Goal: Transaction & Acquisition: Purchase product/service

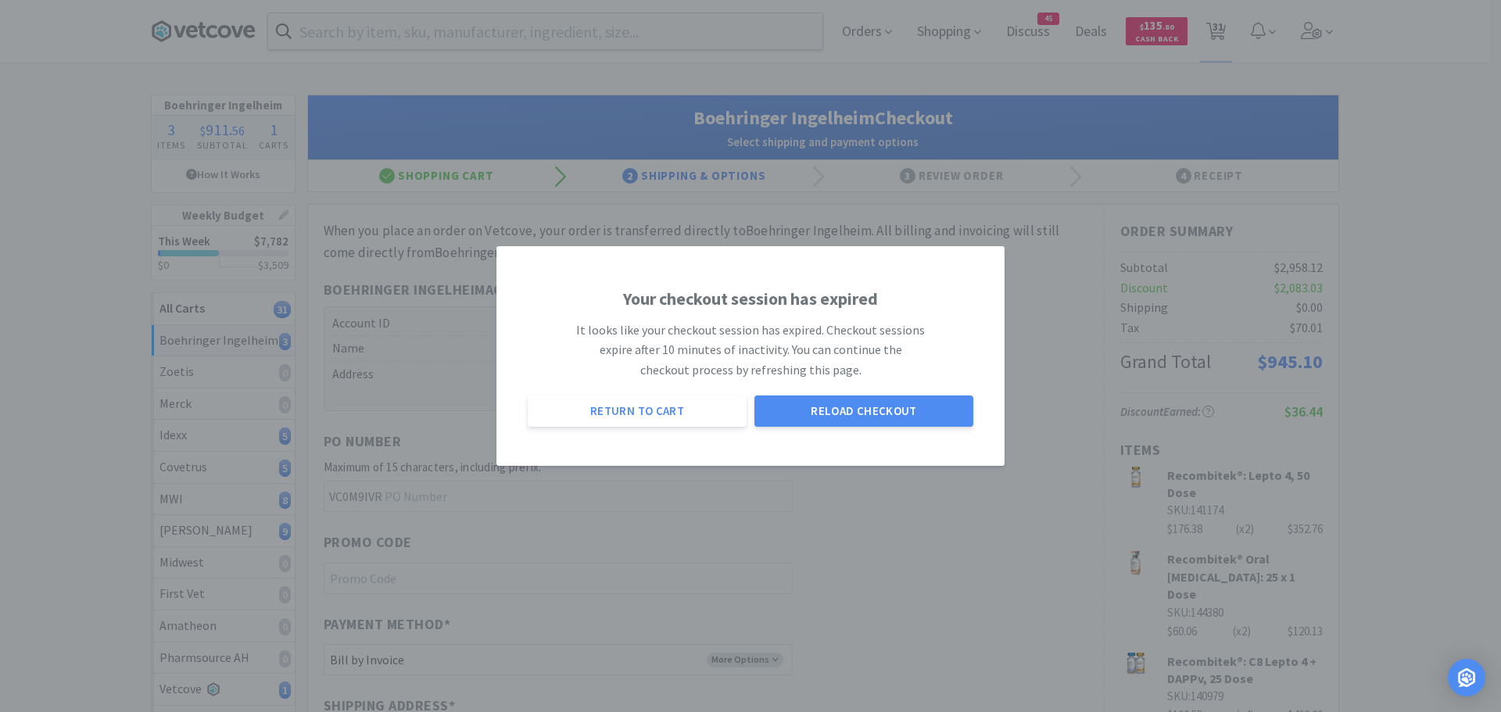
select select "invoice"
click at [830, 410] on button "Reload Checkout" at bounding box center [863, 411] width 219 height 31
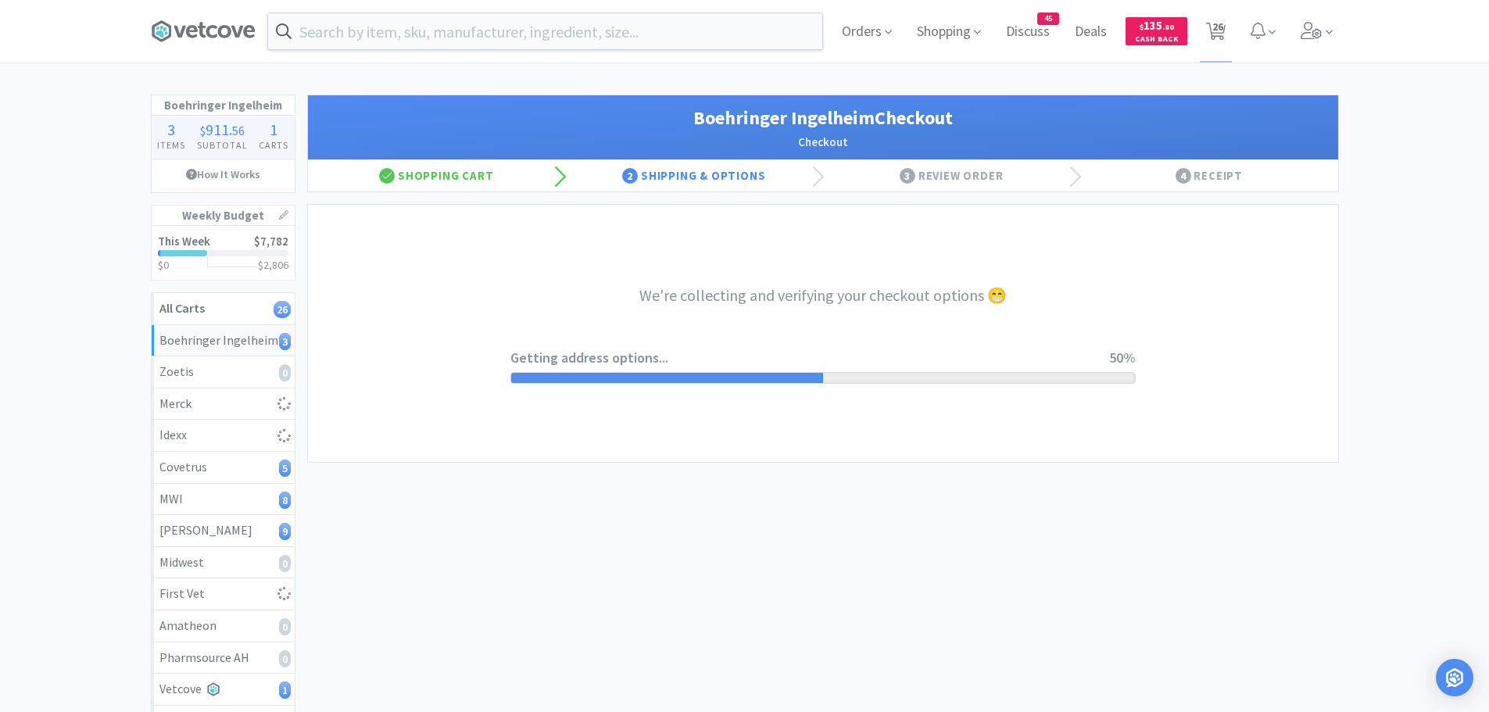
select select "invoice"
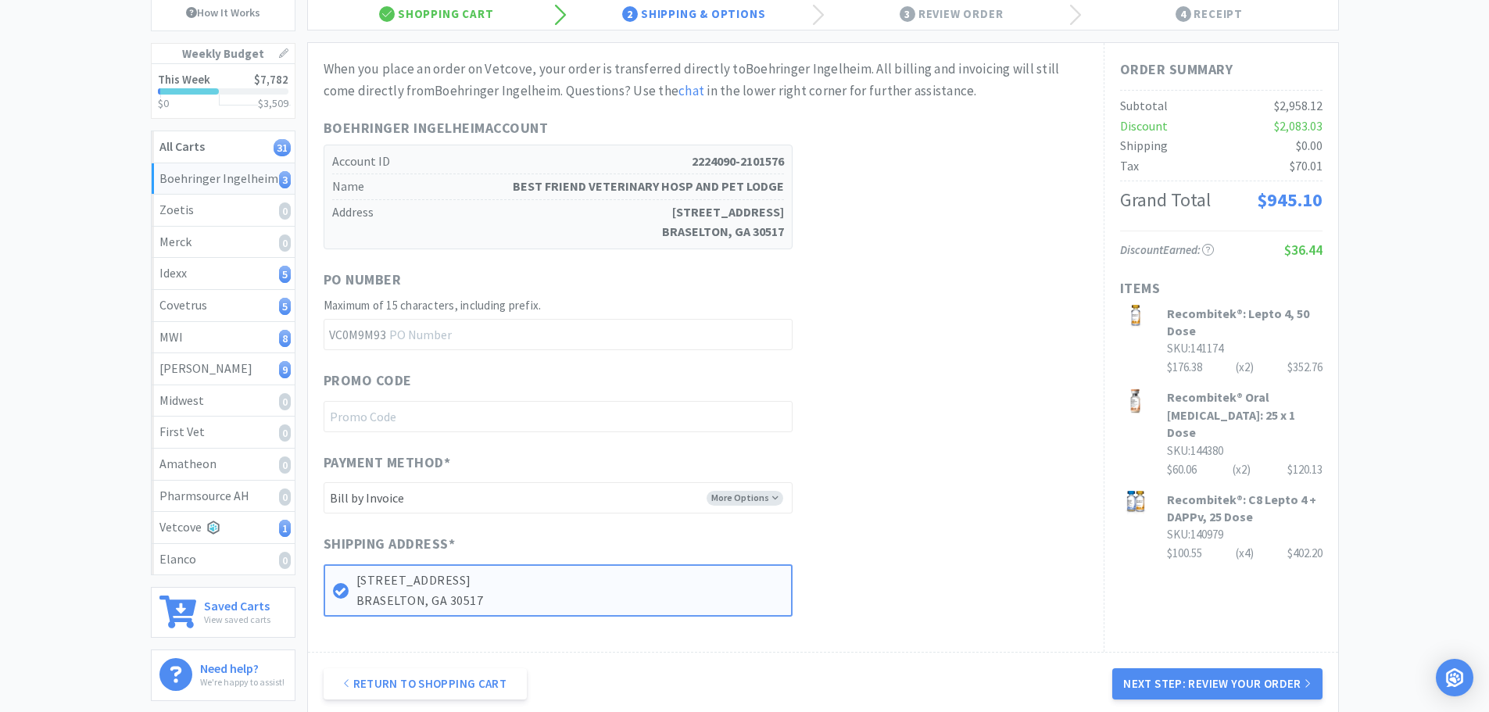
scroll to position [326, 0]
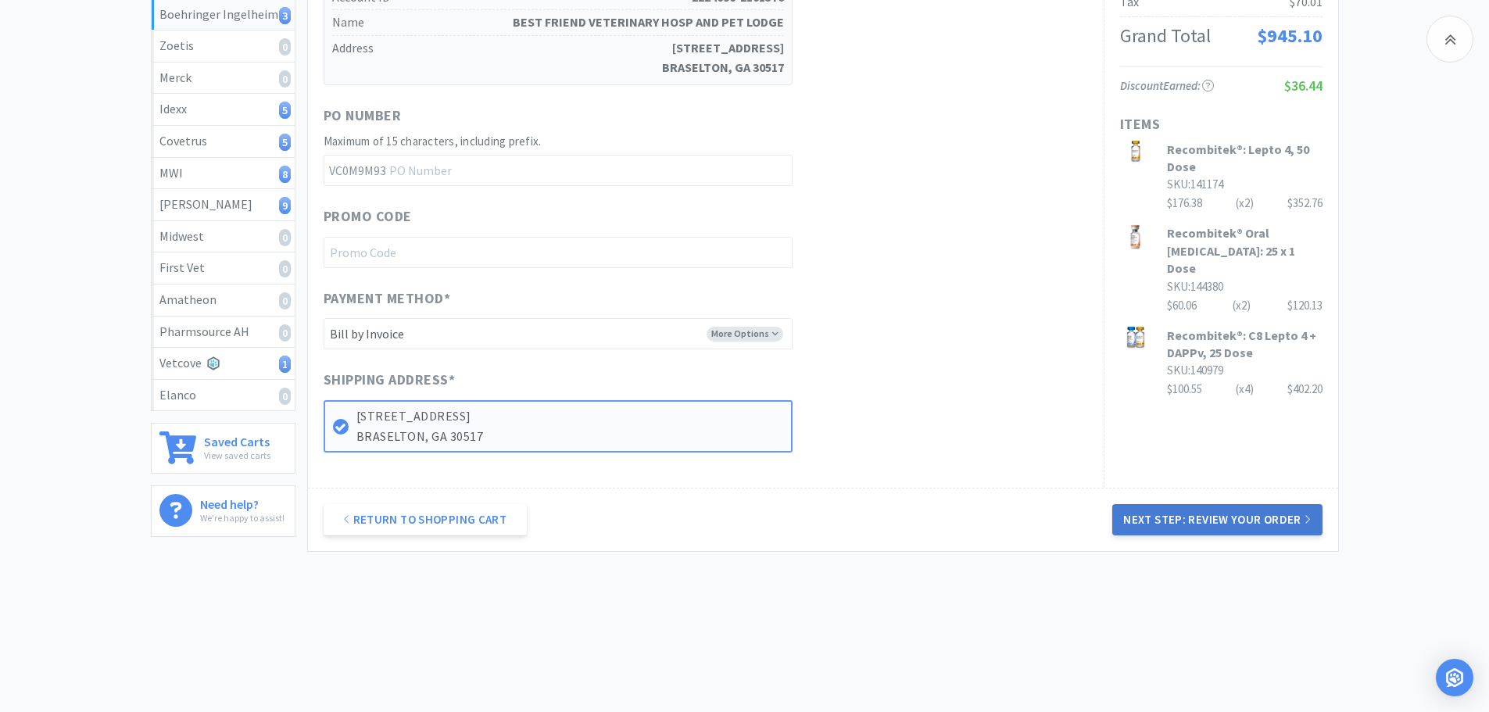
click at [1155, 512] on button "Next Step: Review Your Order" at bounding box center [1218, 519] width 210 height 31
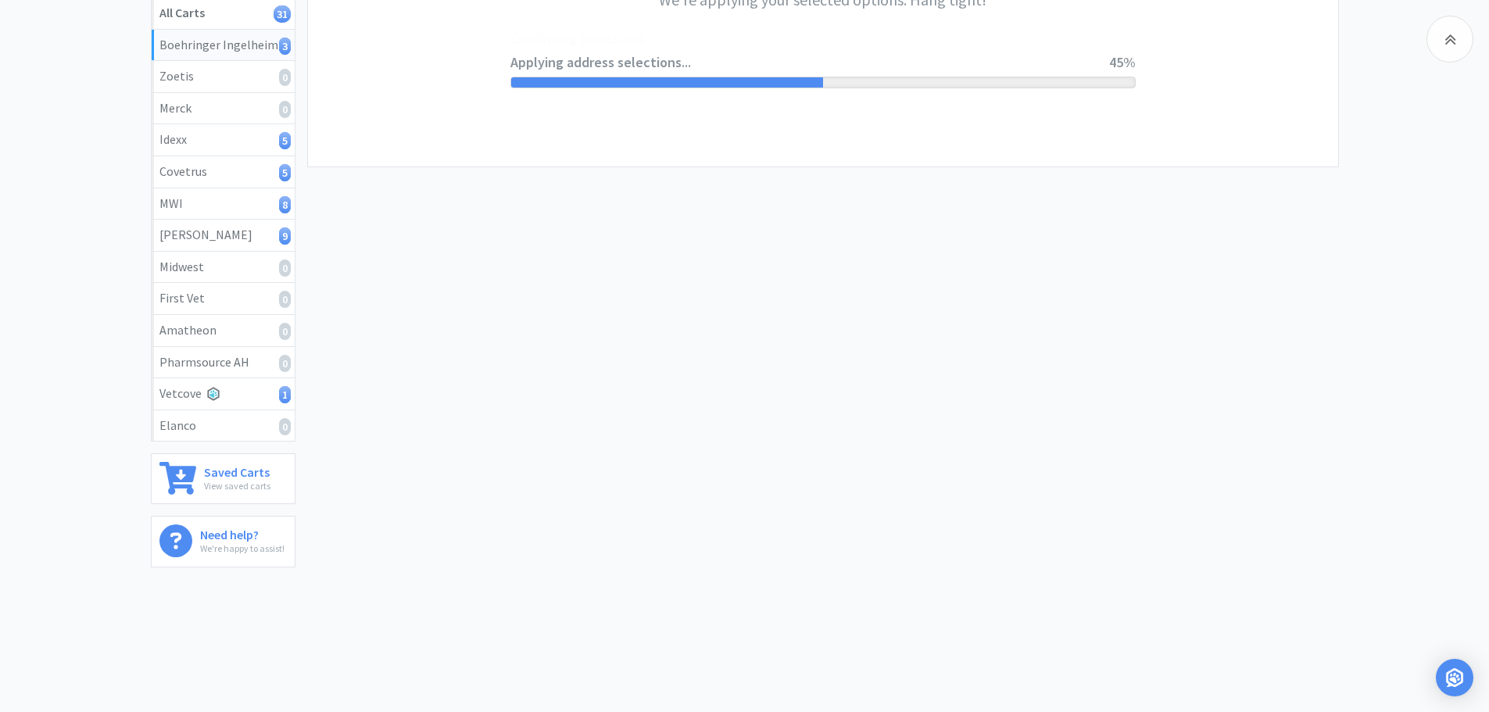
scroll to position [0, 0]
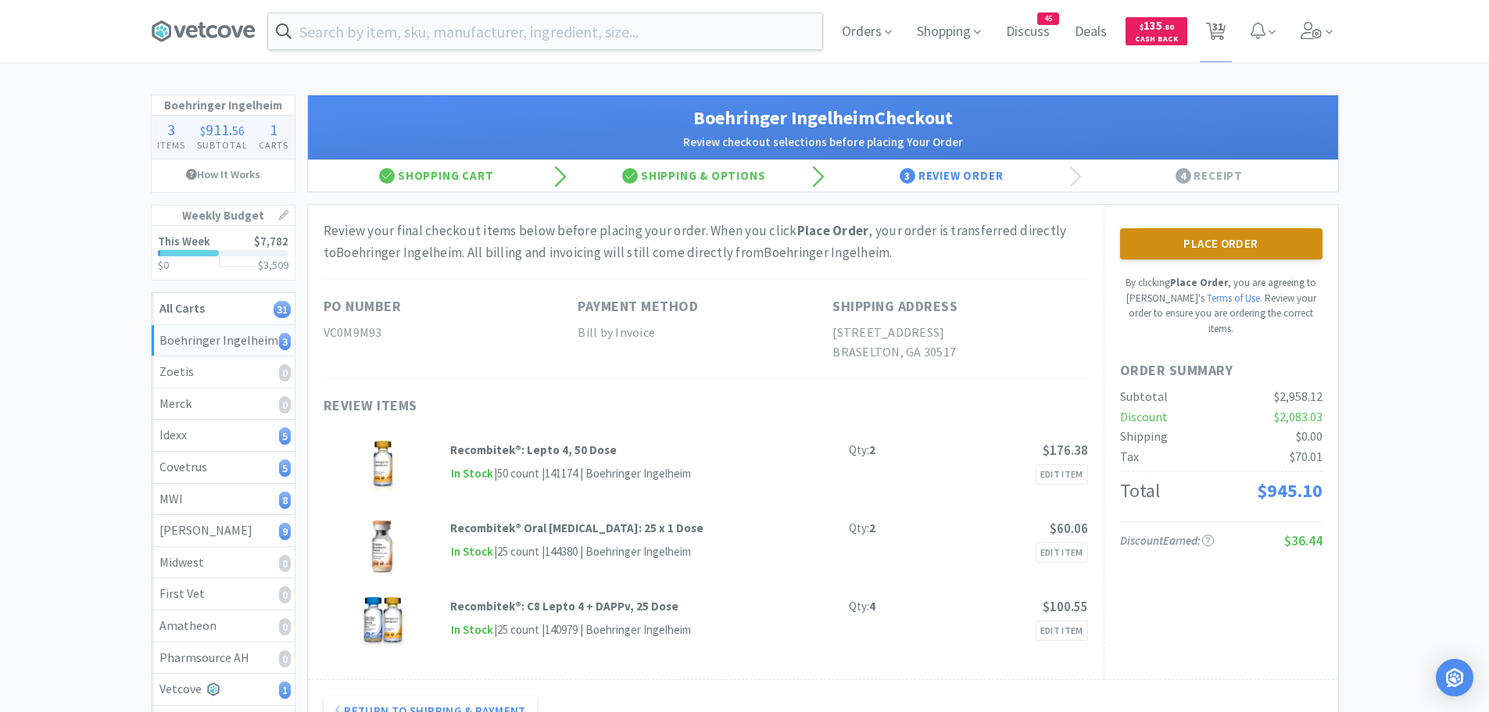
click at [1268, 235] on button "Place Order" at bounding box center [1221, 243] width 203 height 31
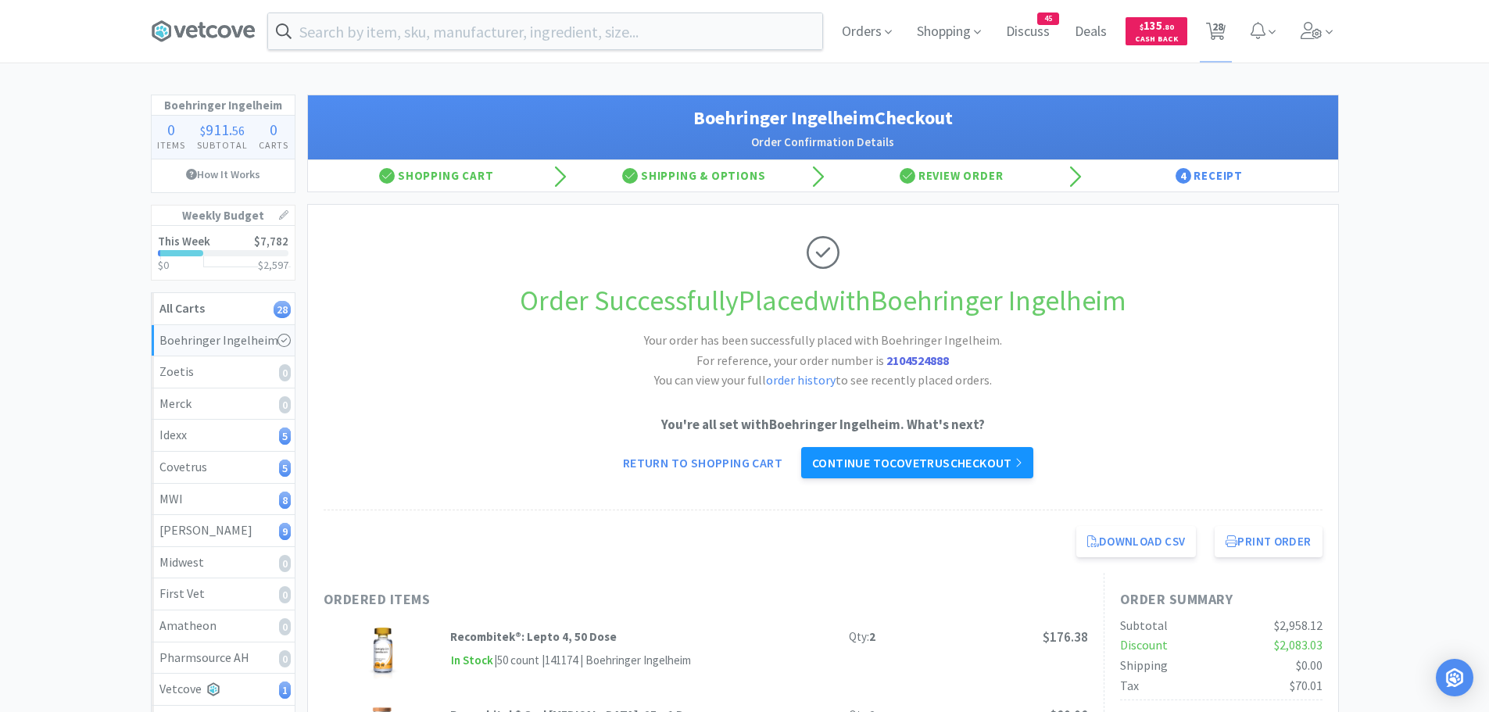
click at [897, 457] on link "Continue to Covetrus checkout" at bounding box center [917, 462] width 232 height 31
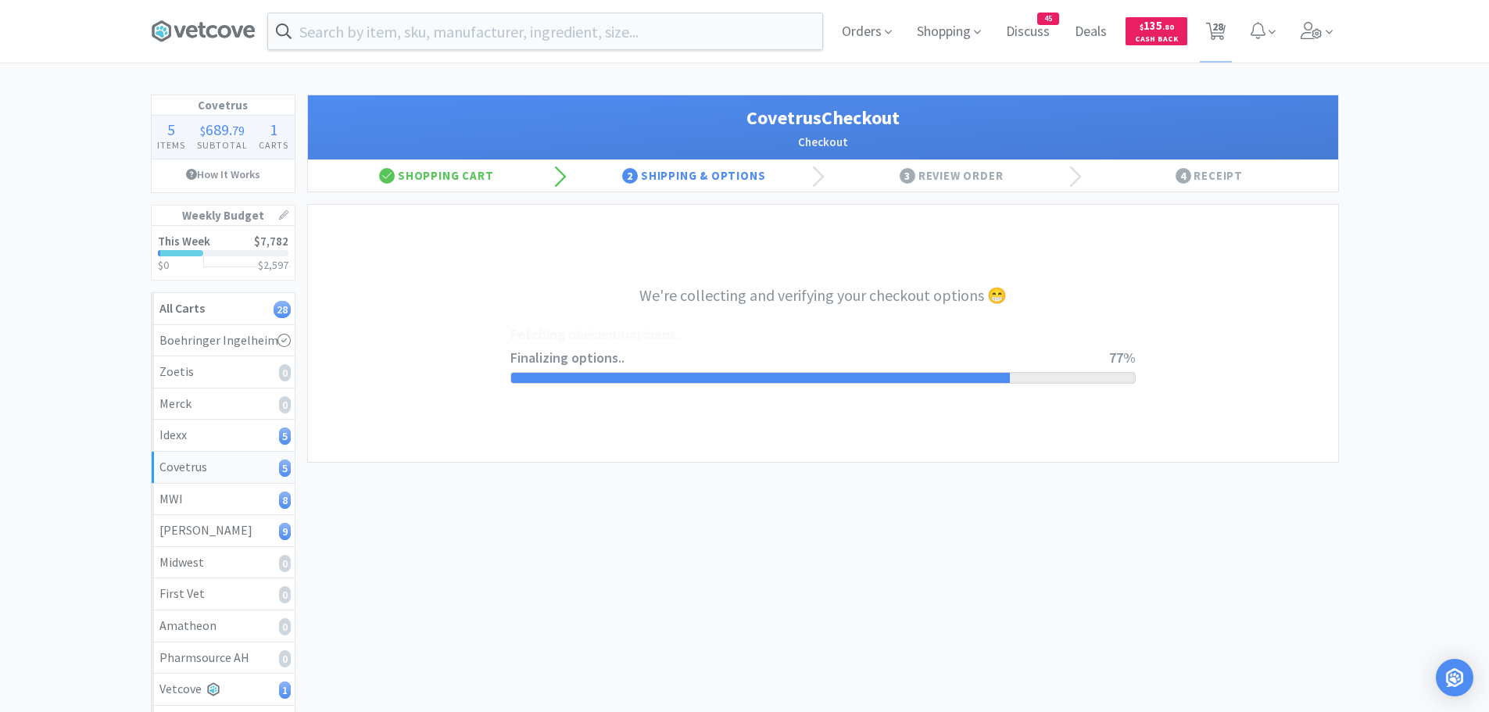
select select "ACCOUNT"
select select "cvt-standard-net"
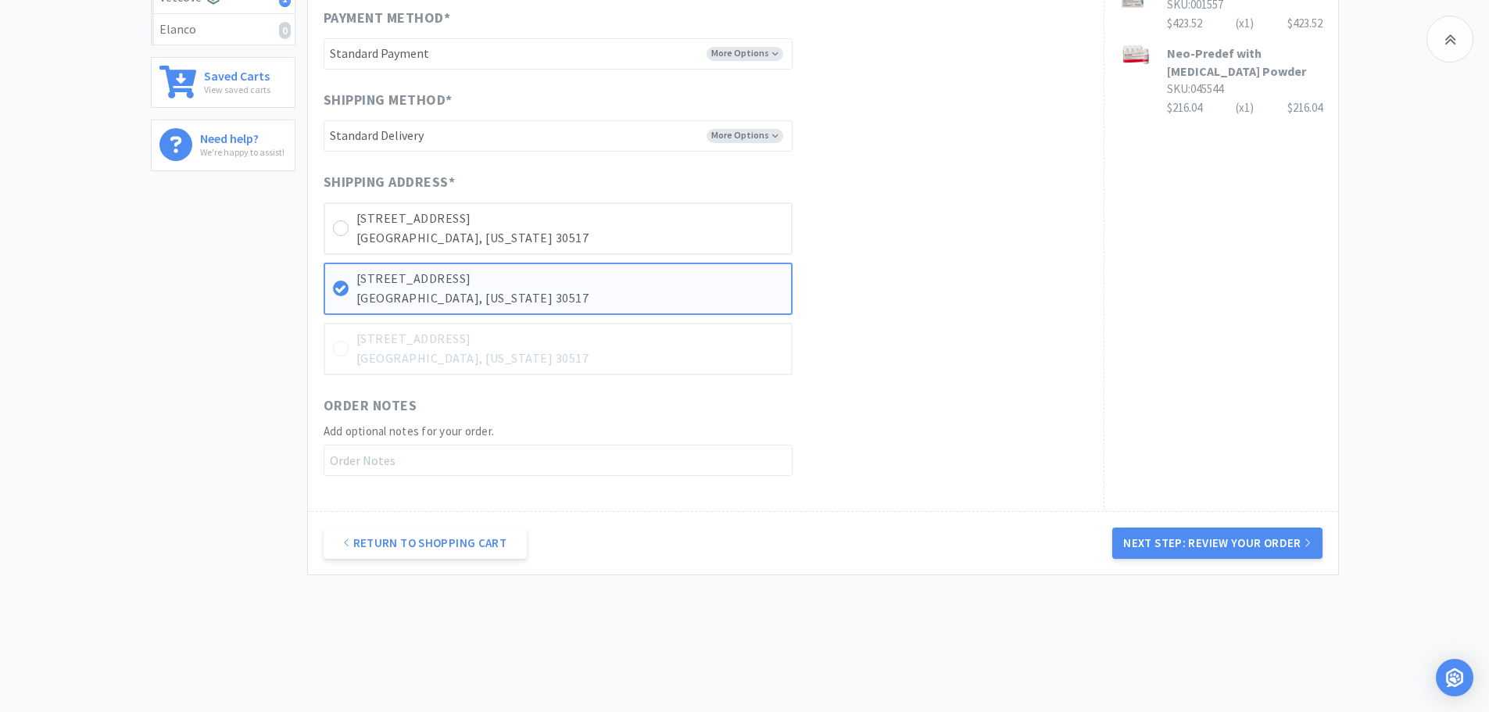
scroll to position [704, 0]
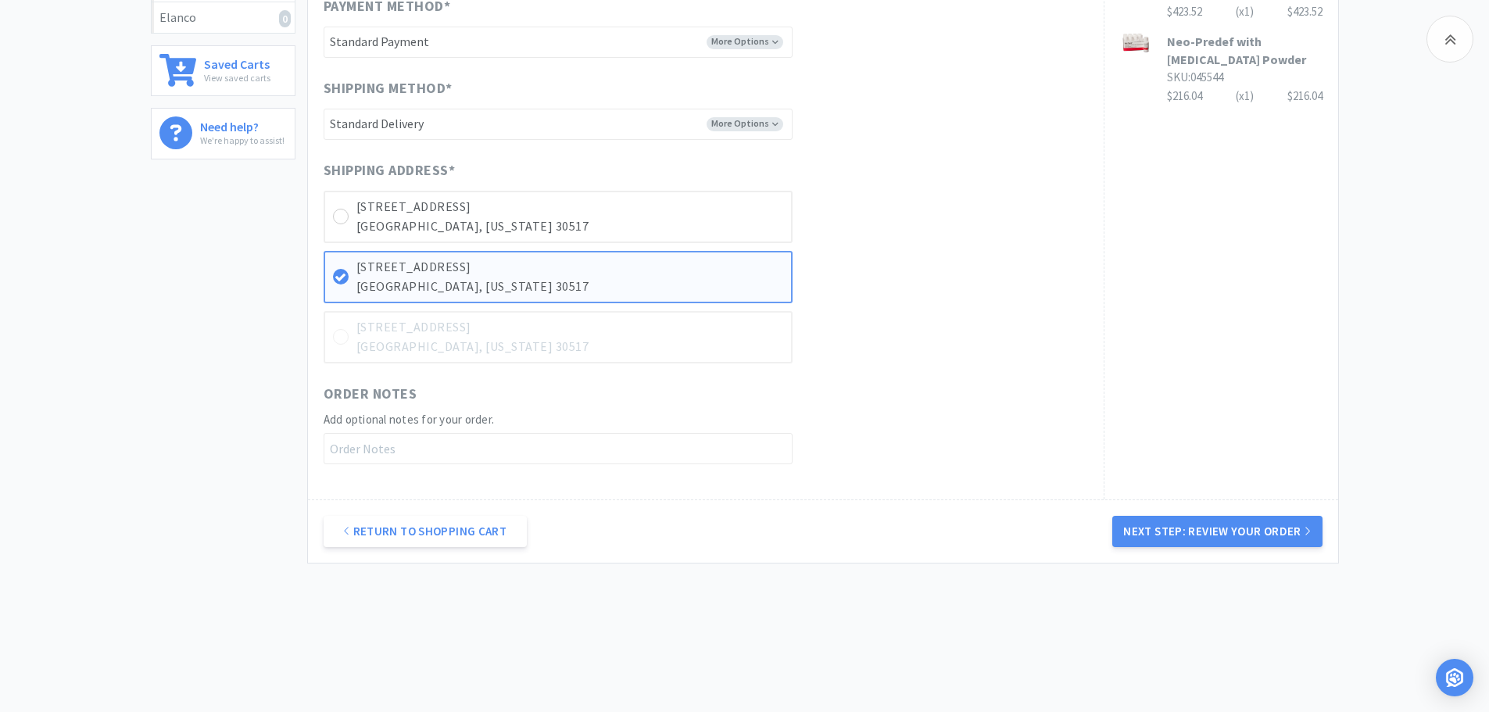
click at [1228, 531] on button "Next Step: Review Your Order" at bounding box center [1218, 531] width 210 height 31
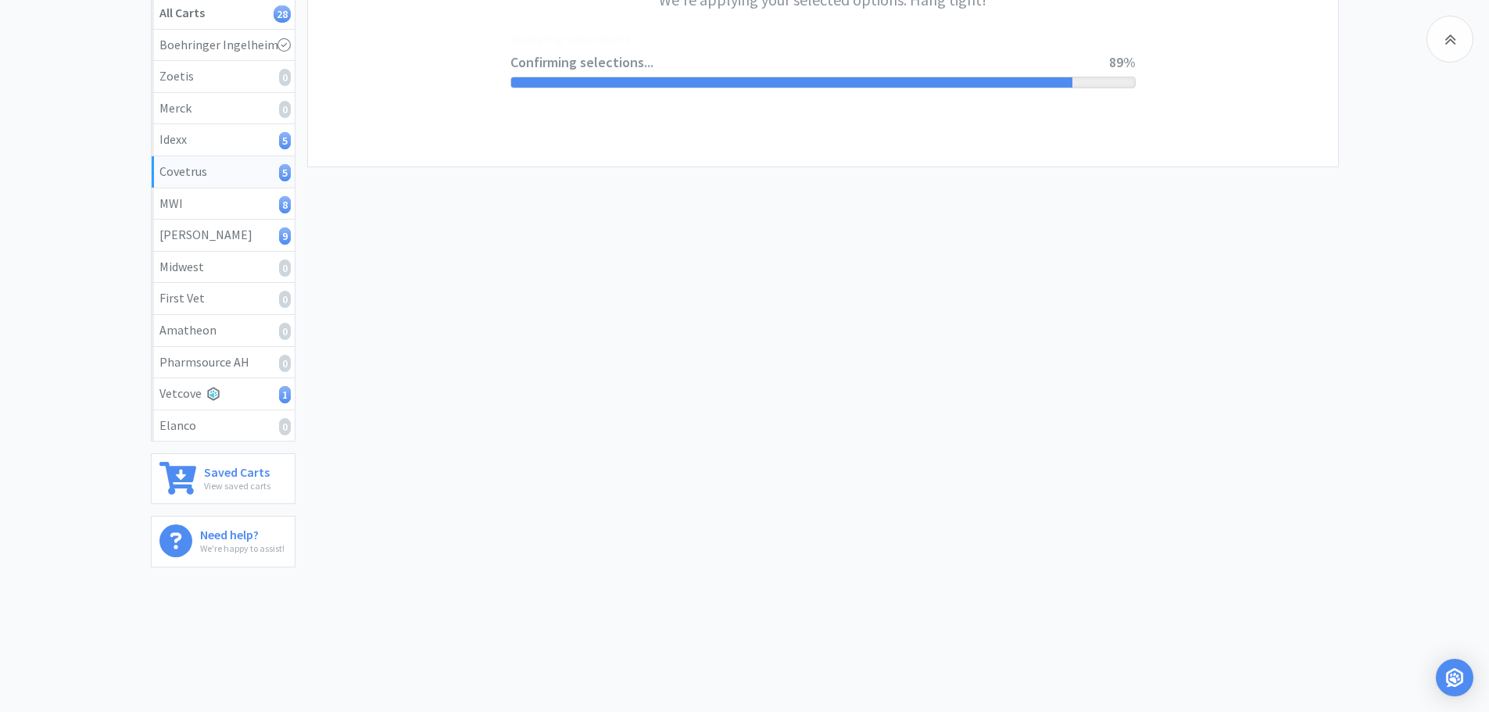
scroll to position [0, 0]
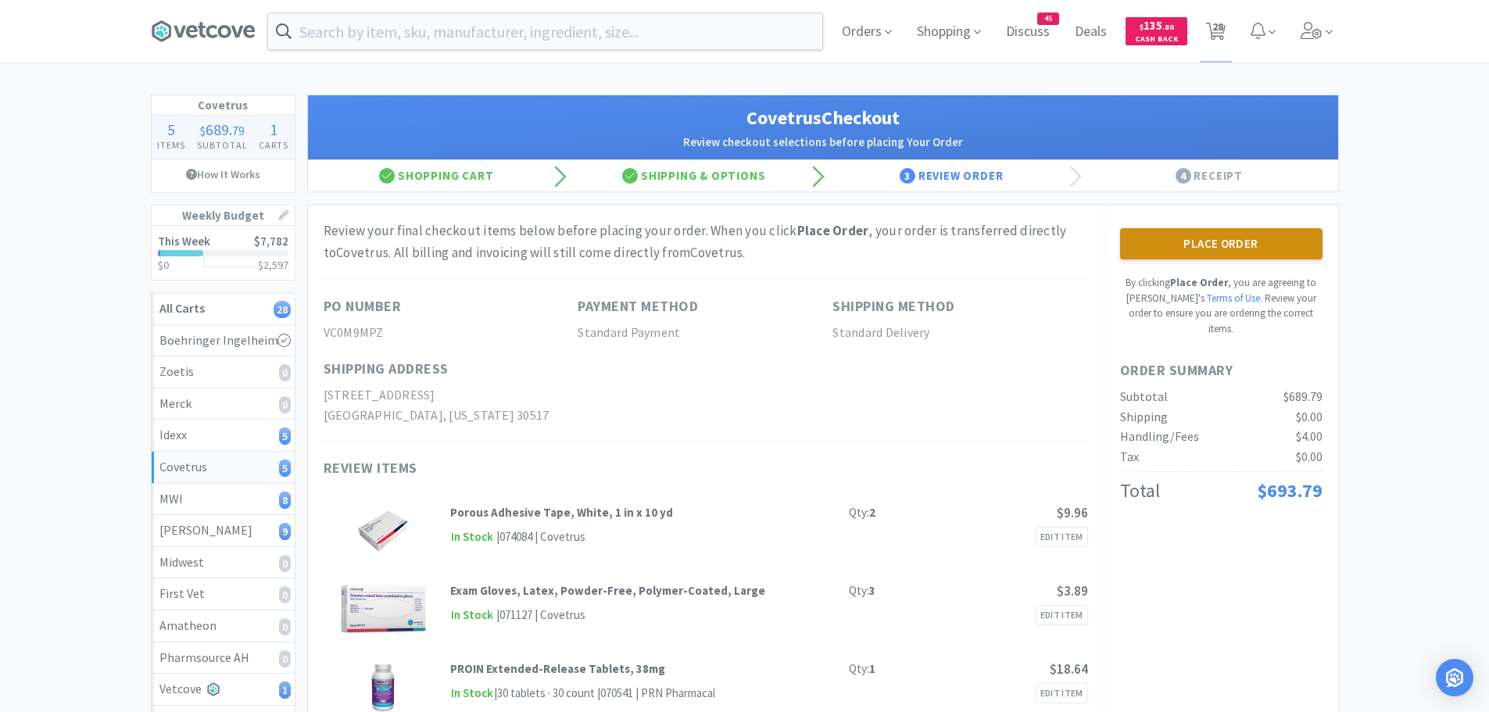
click at [1188, 240] on button "Place Order" at bounding box center [1221, 243] width 203 height 31
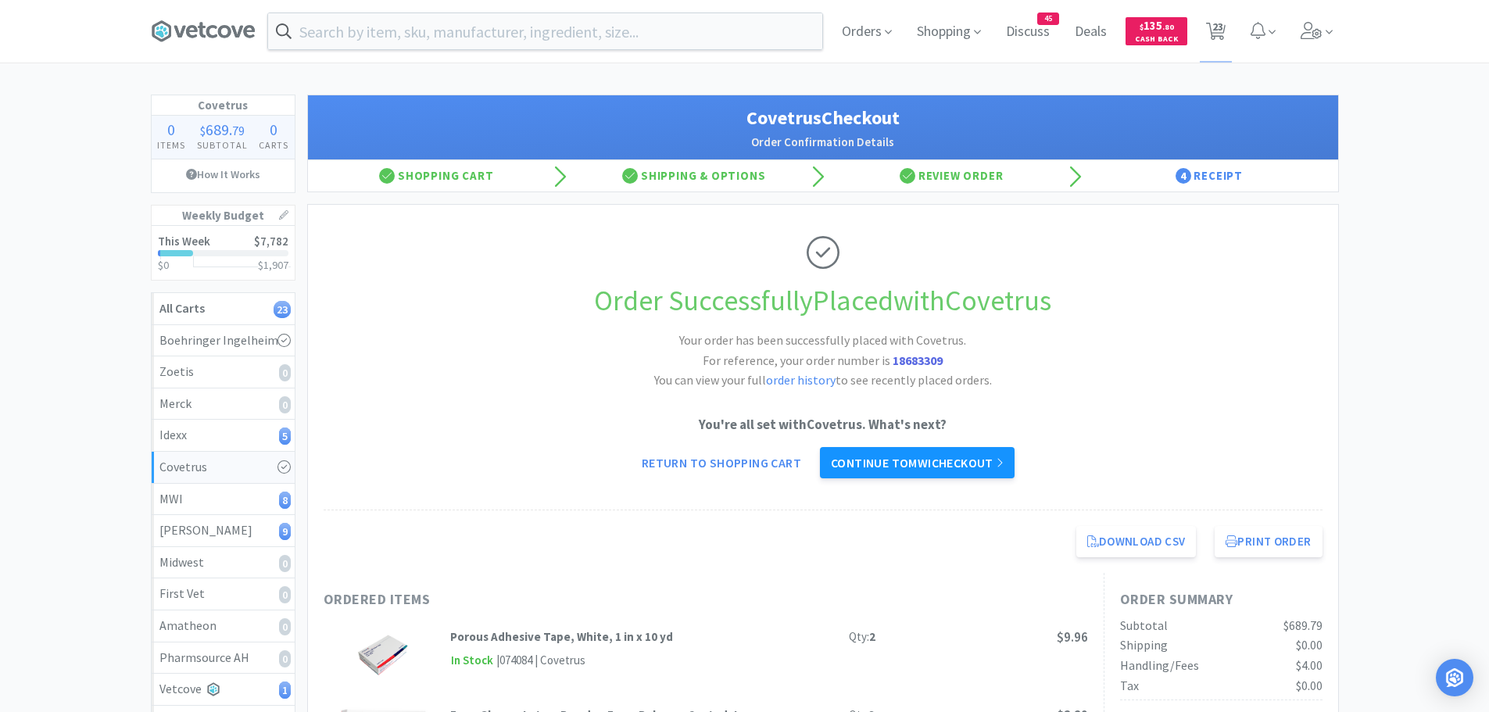
click at [893, 467] on link "Continue to MWI checkout" at bounding box center [917, 462] width 195 height 31
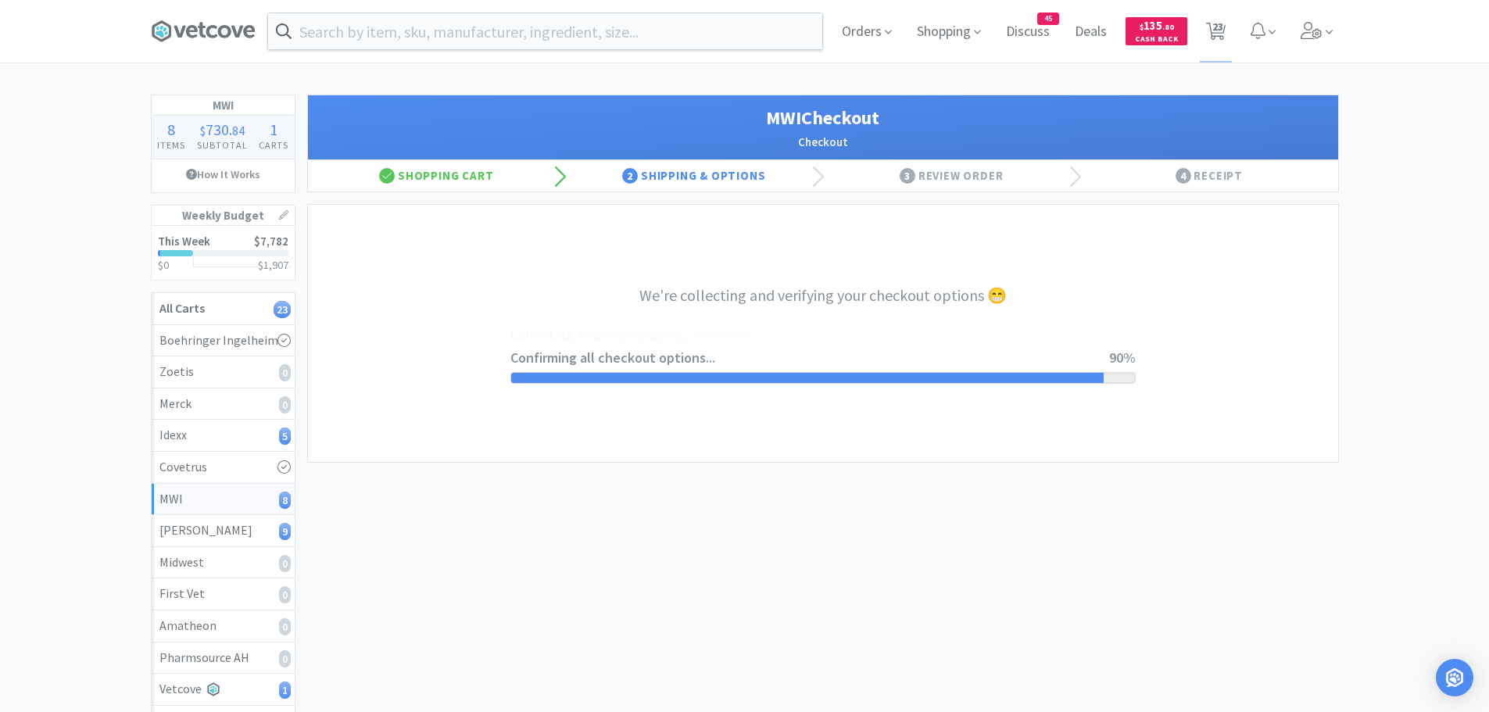
select select "STD_"
select select "FGA"
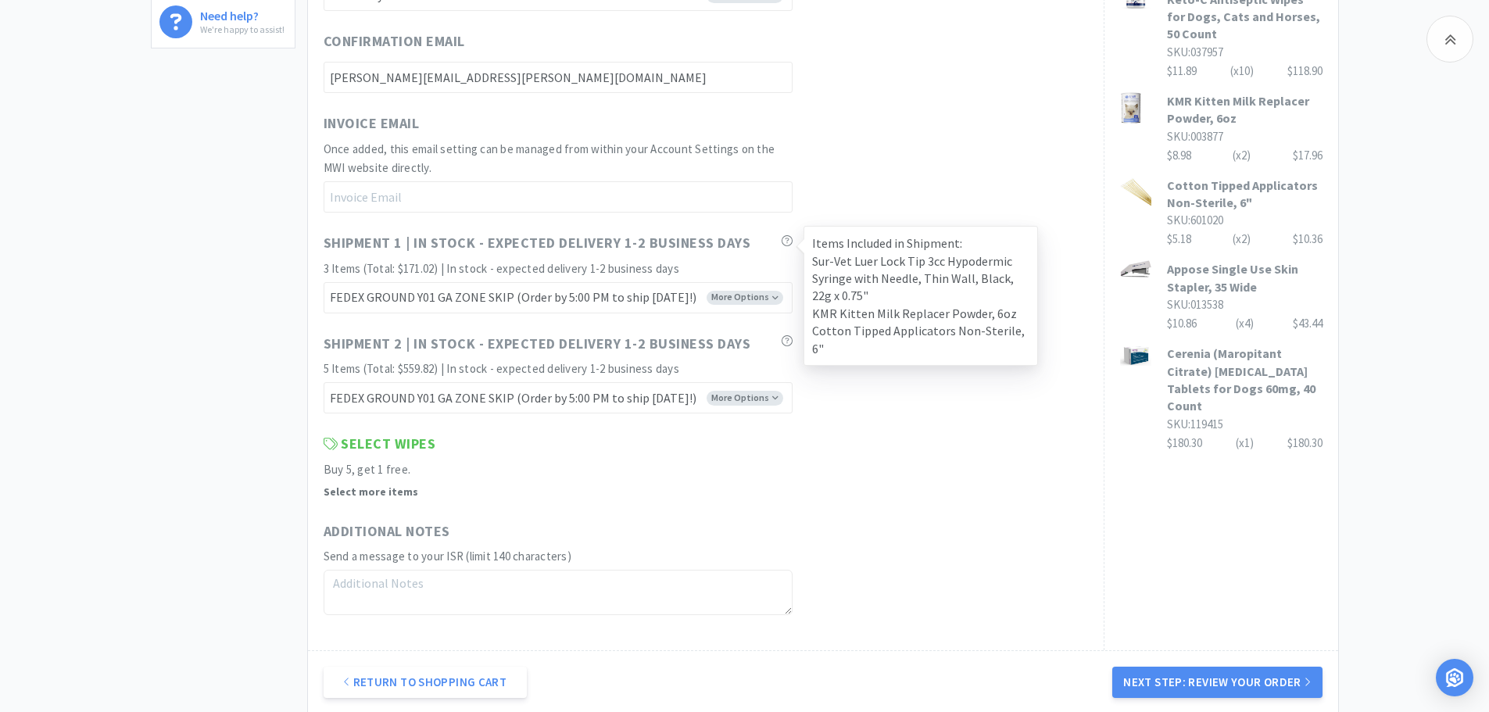
scroll to position [977, 0]
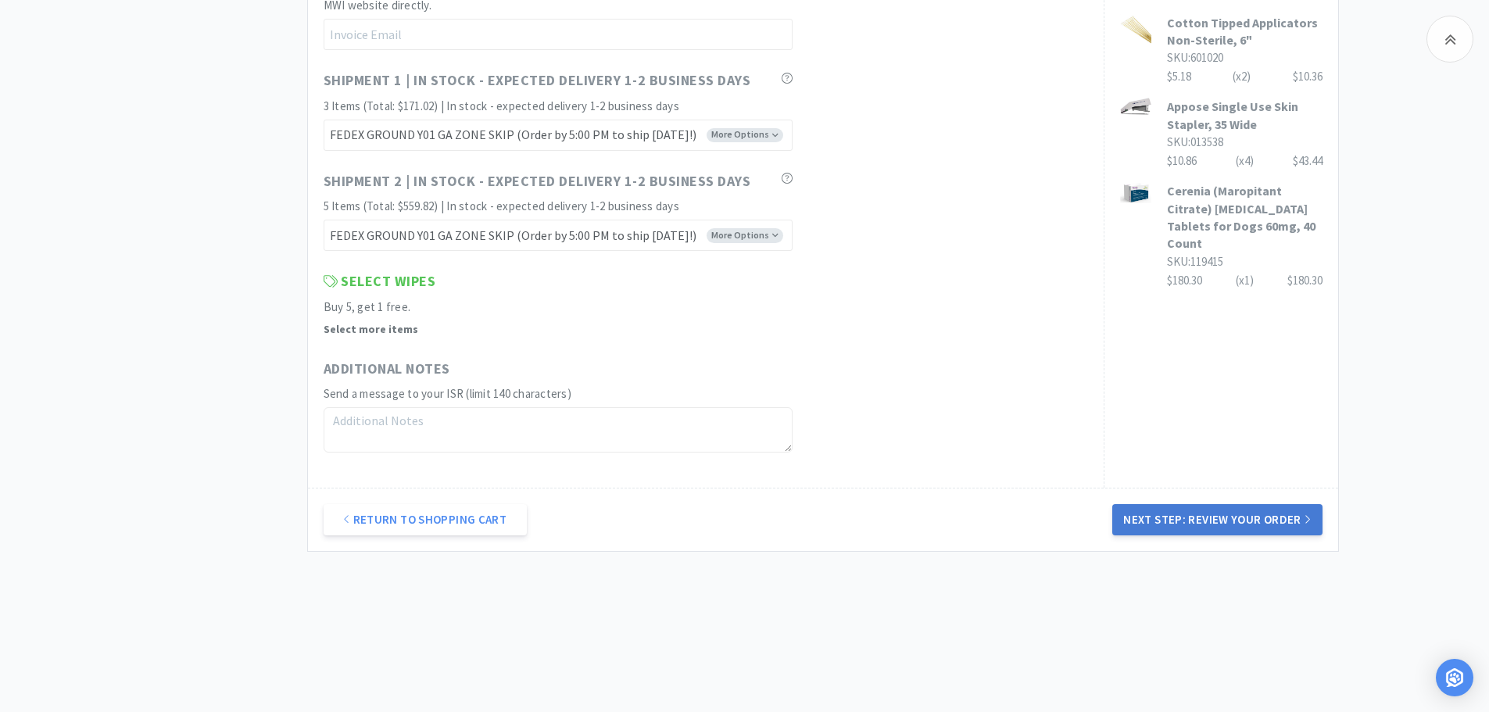
click at [1162, 528] on button "Next Step: Review Your Order" at bounding box center [1218, 519] width 210 height 31
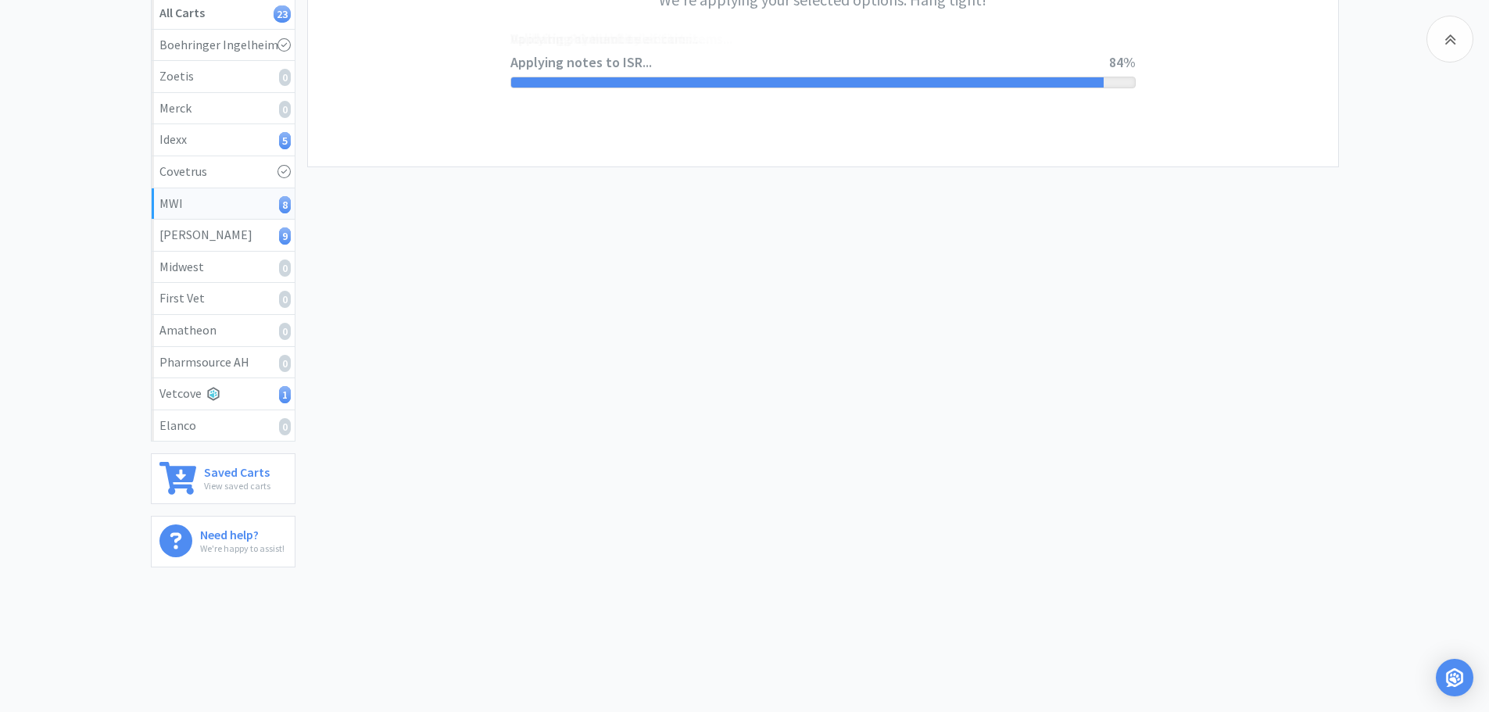
scroll to position [0, 0]
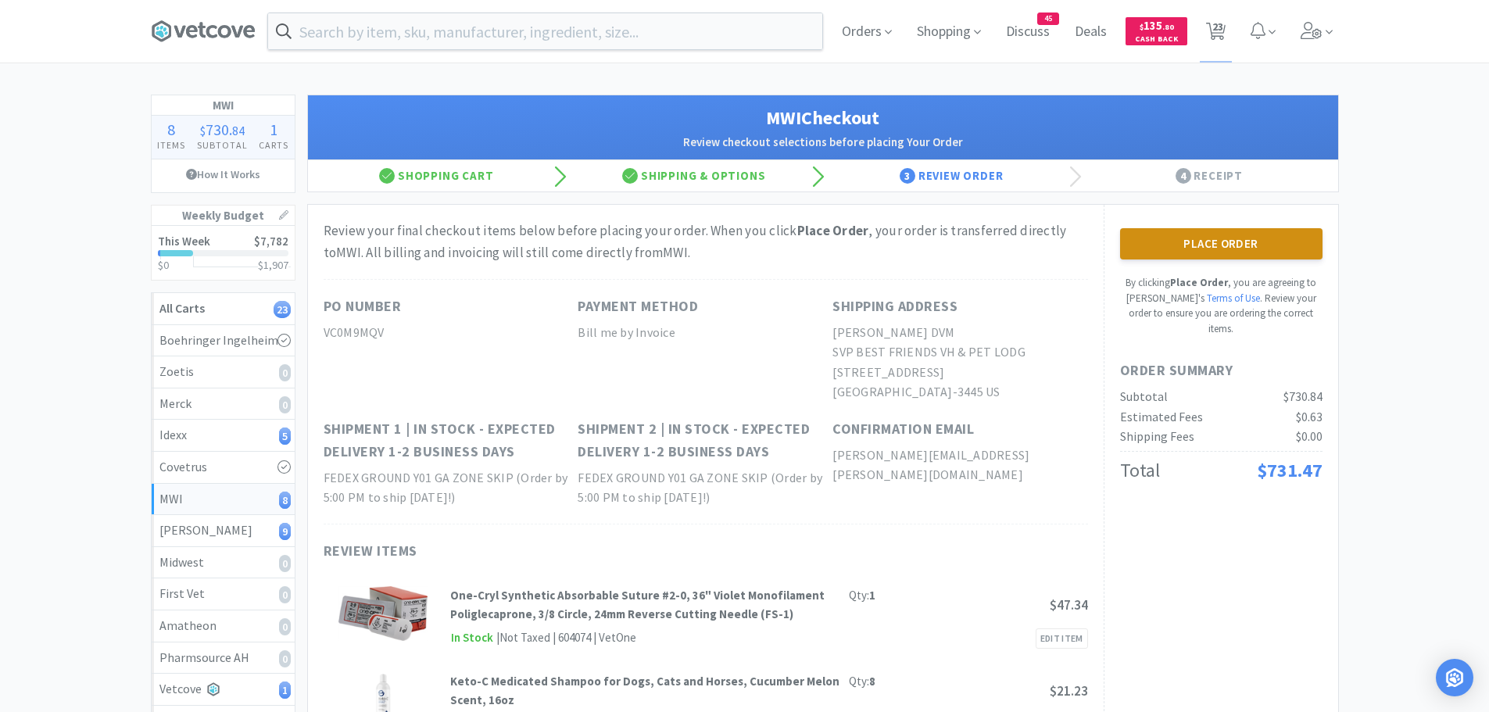
click at [1155, 247] on button "Place Order" at bounding box center [1221, 243] width 203 height 31
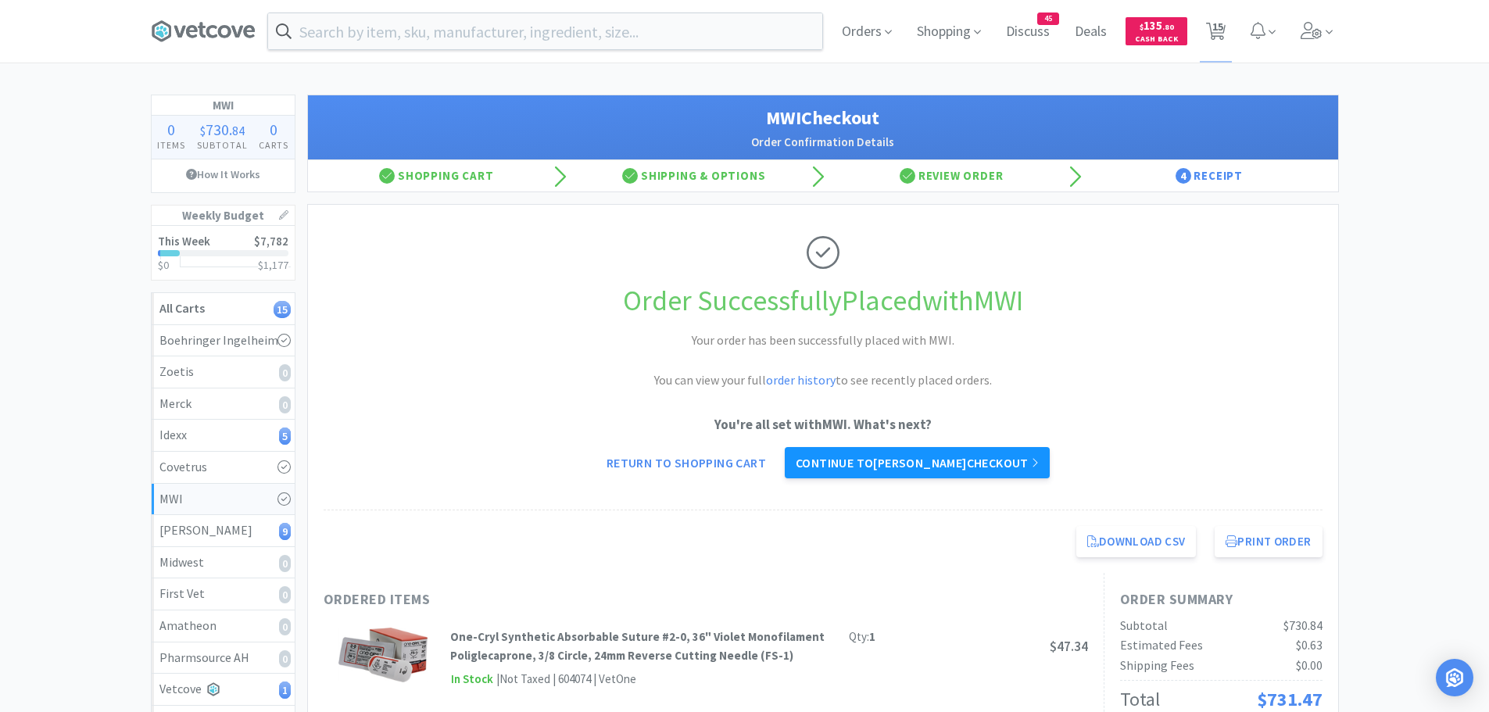
click at [898, 460] on link "Continue to [PERSON_NAME] checkout" at bounding box center [917, 462] width 265 height 31
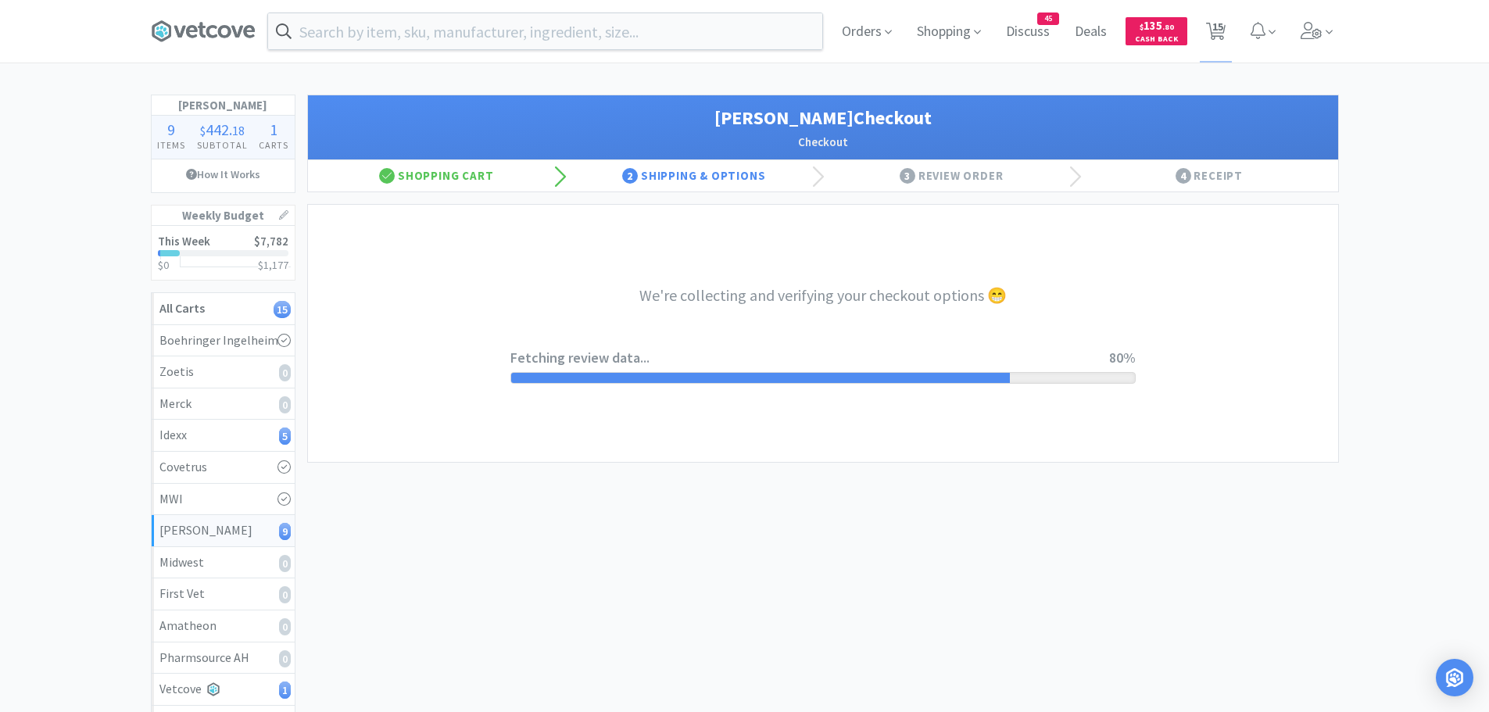
select select "1"
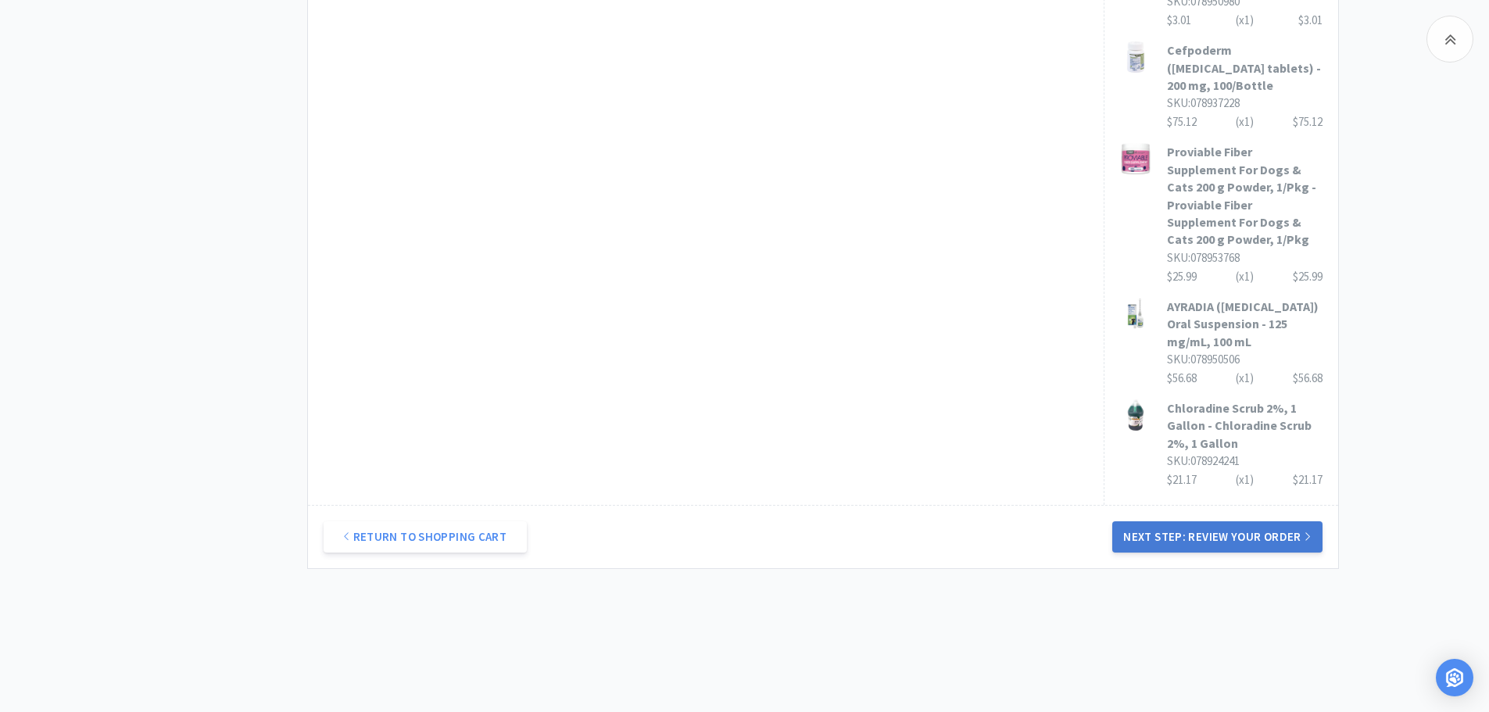
click at [1215, 521] on button "Next Step: Review Your Order" at bounding box center [1218, 536] width 210 height 31
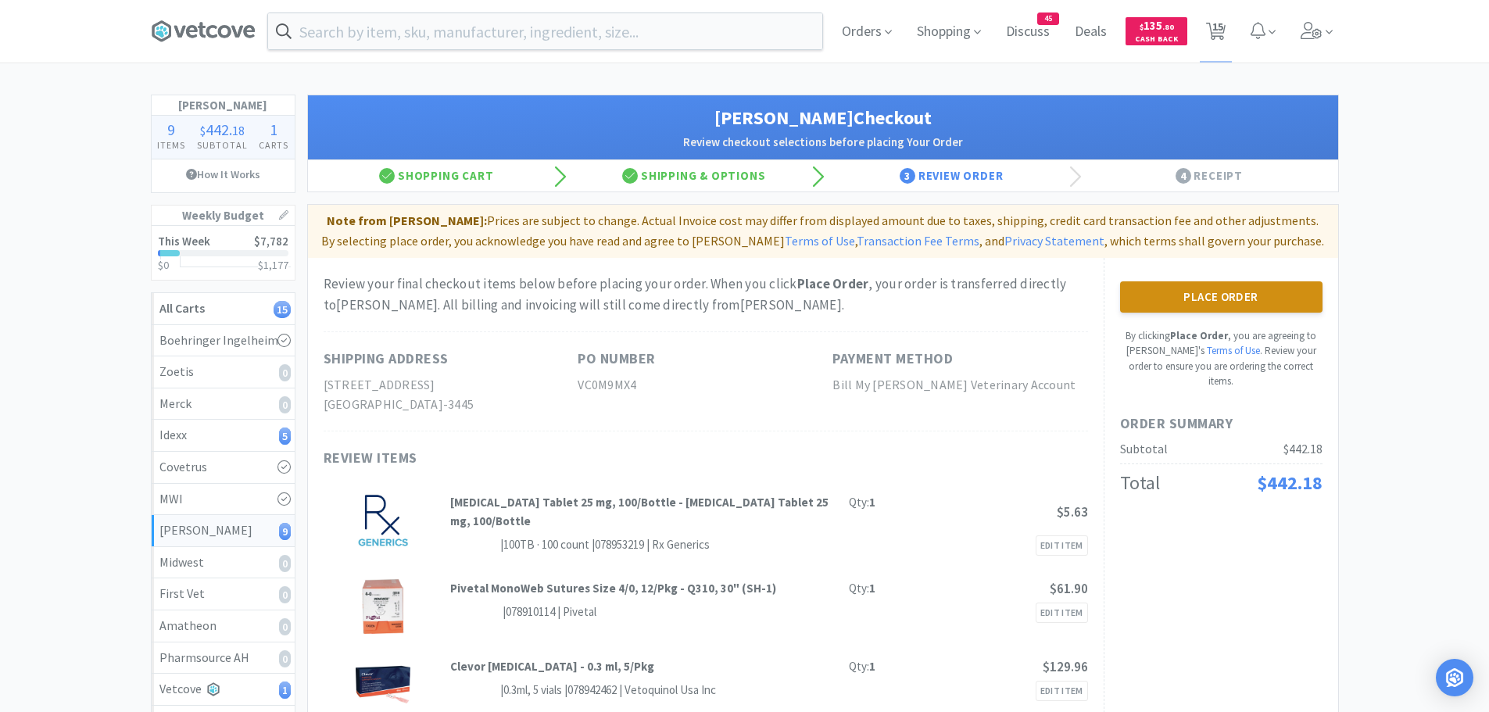
click at [1153, 296] on button "Place Order" at bounding box center [1221, 296] width 203 height 31
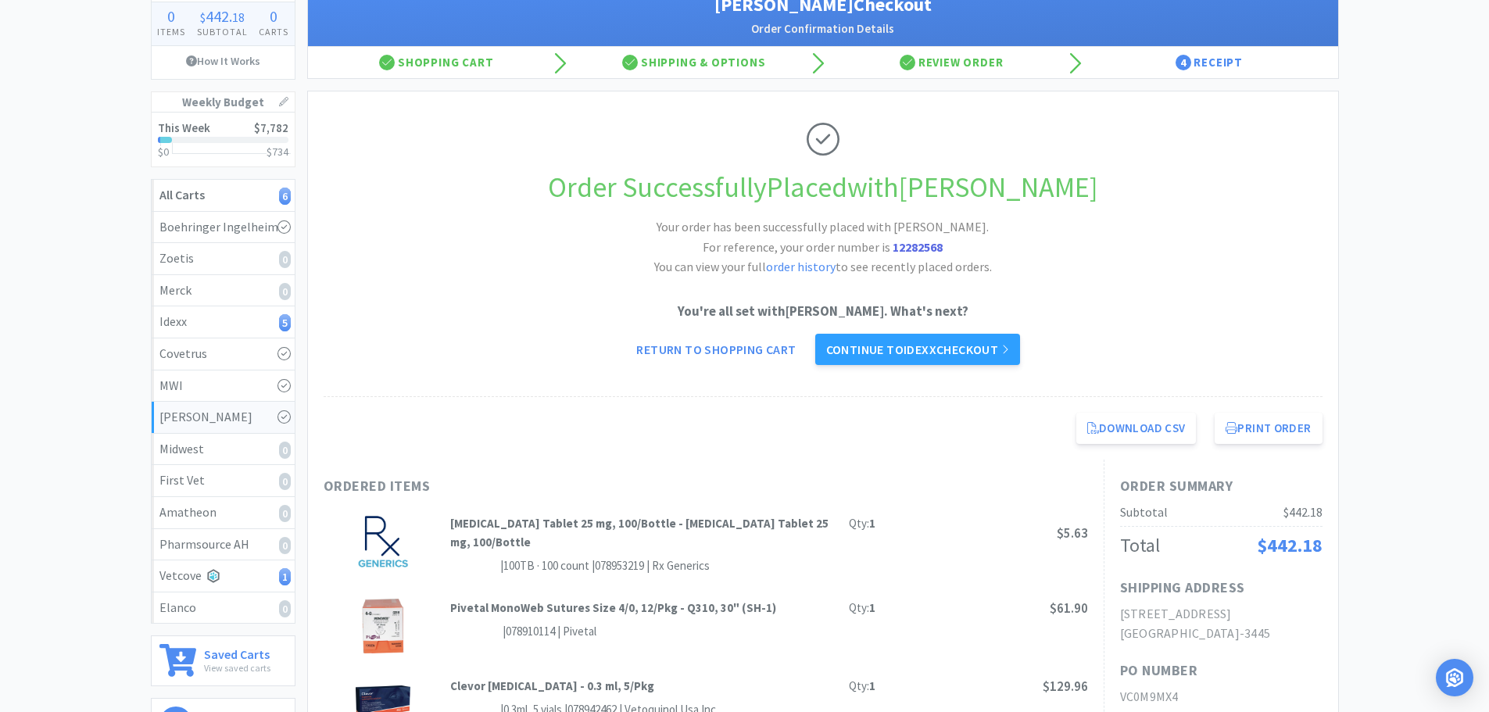
scroll to position [235, 0]
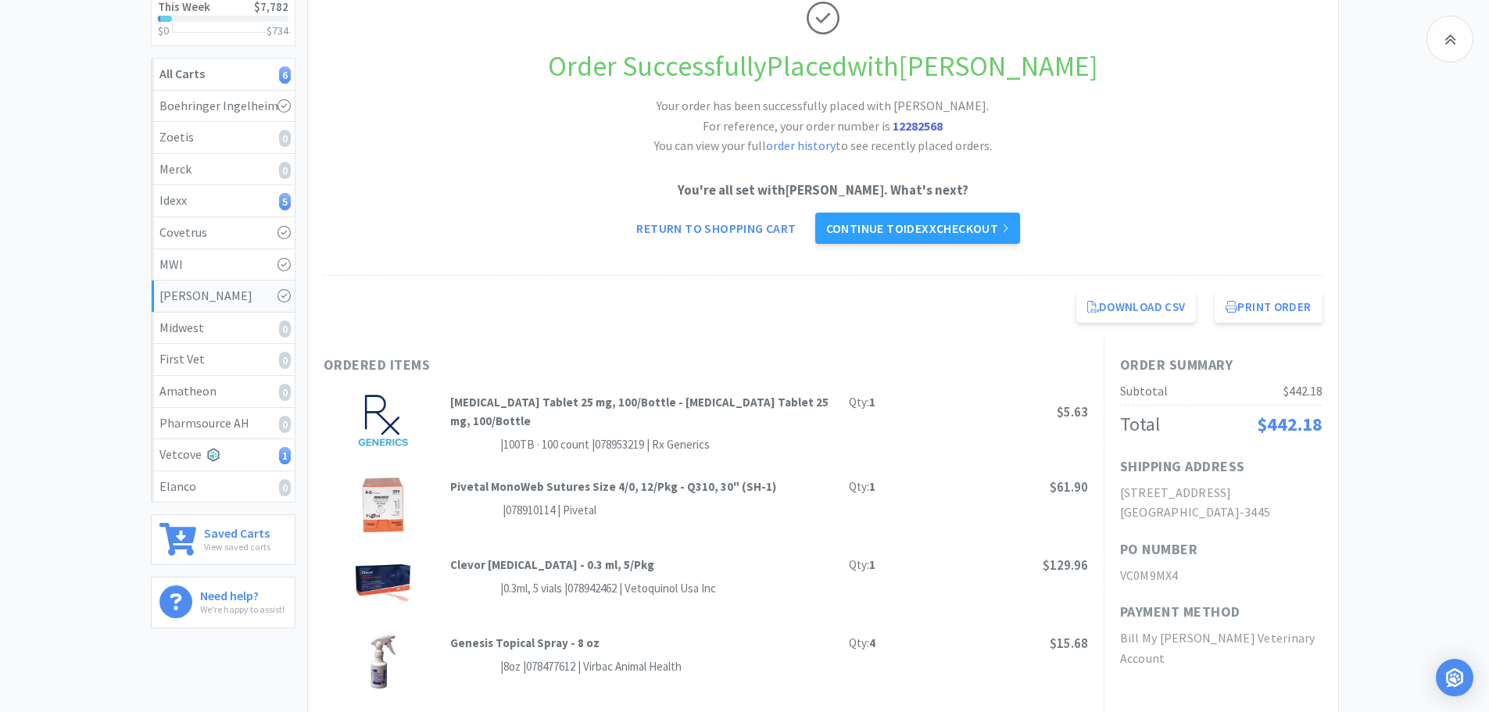
click at [878, 232] on link "Continue to Idexx checkout" at bounding box center [917, 228] width 205 height 31
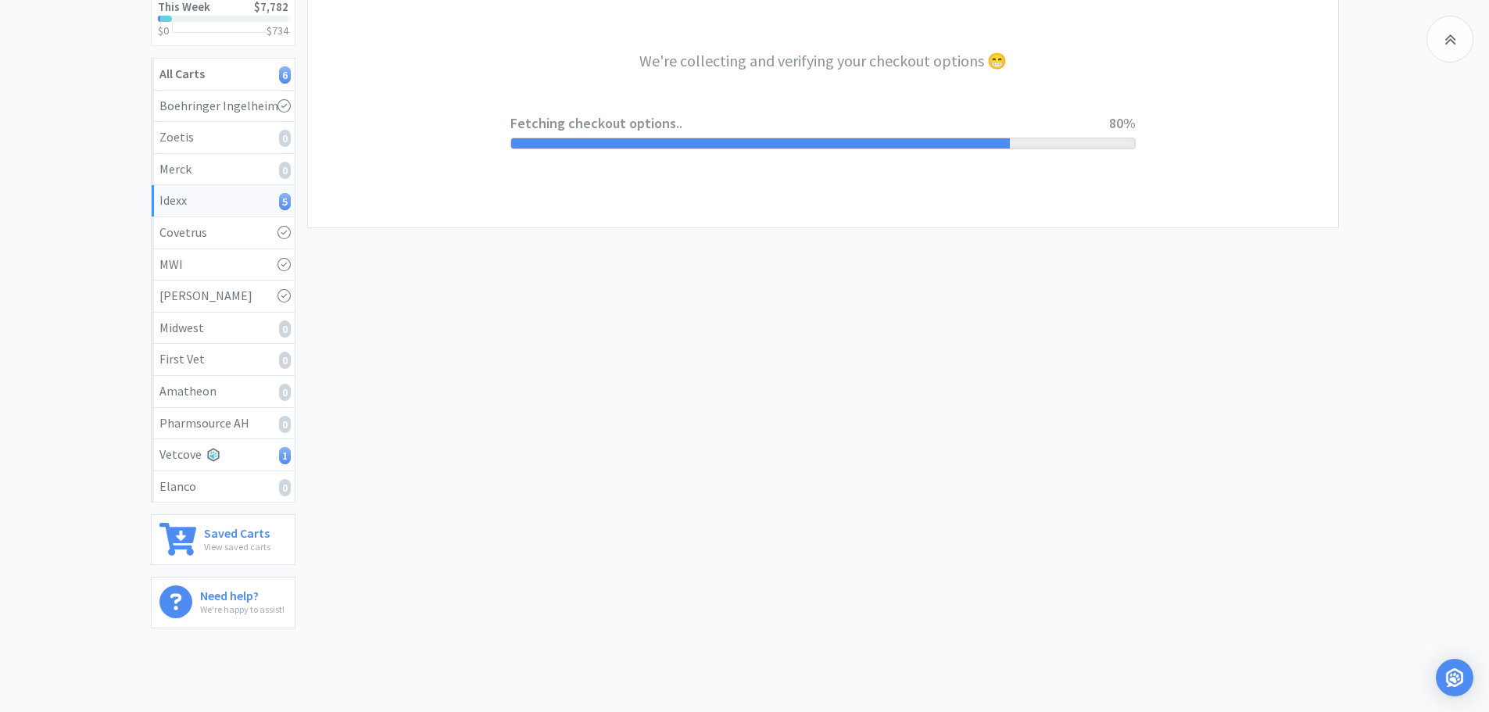
select select "904"
select select "003"
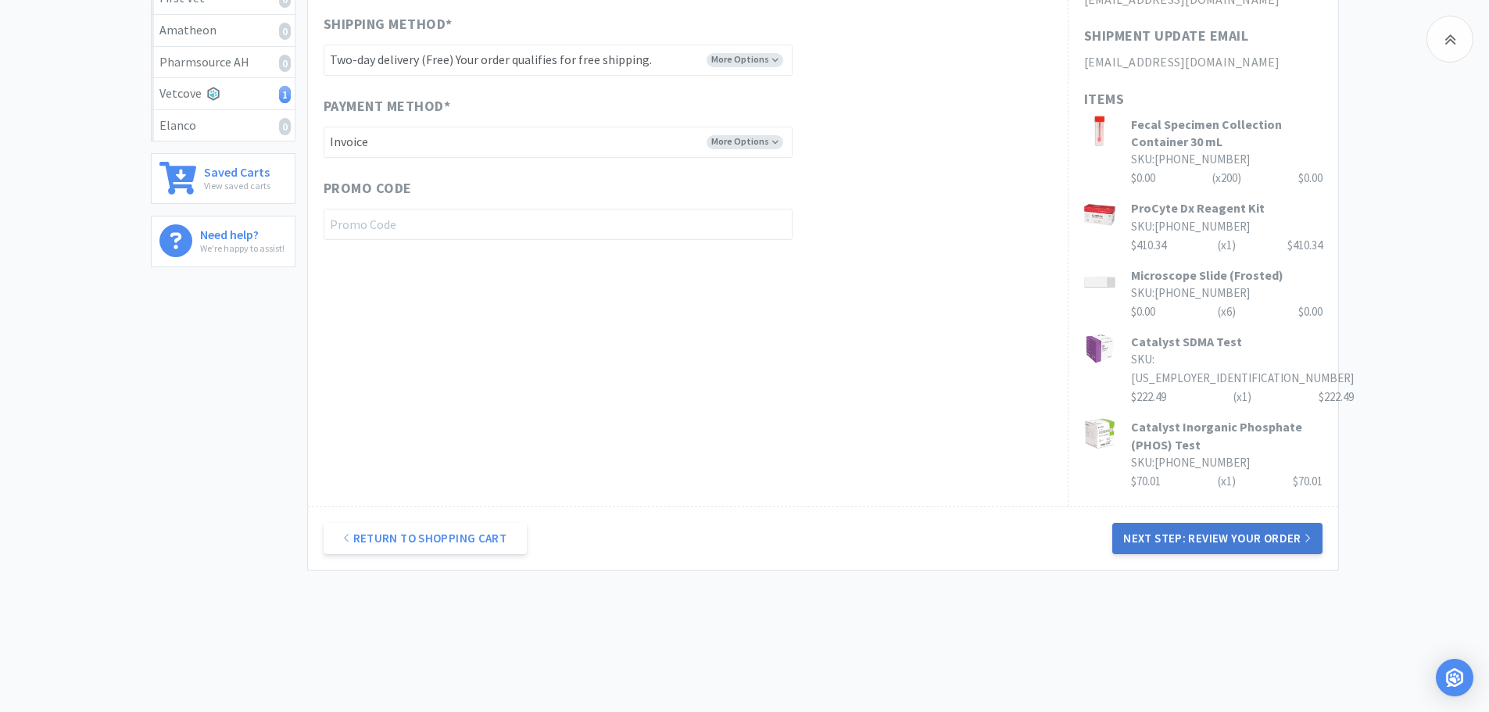
click at [1236, 523] on button "Next Step: Review Your Order" at bounding box center [1218, 538] width 210 height 31
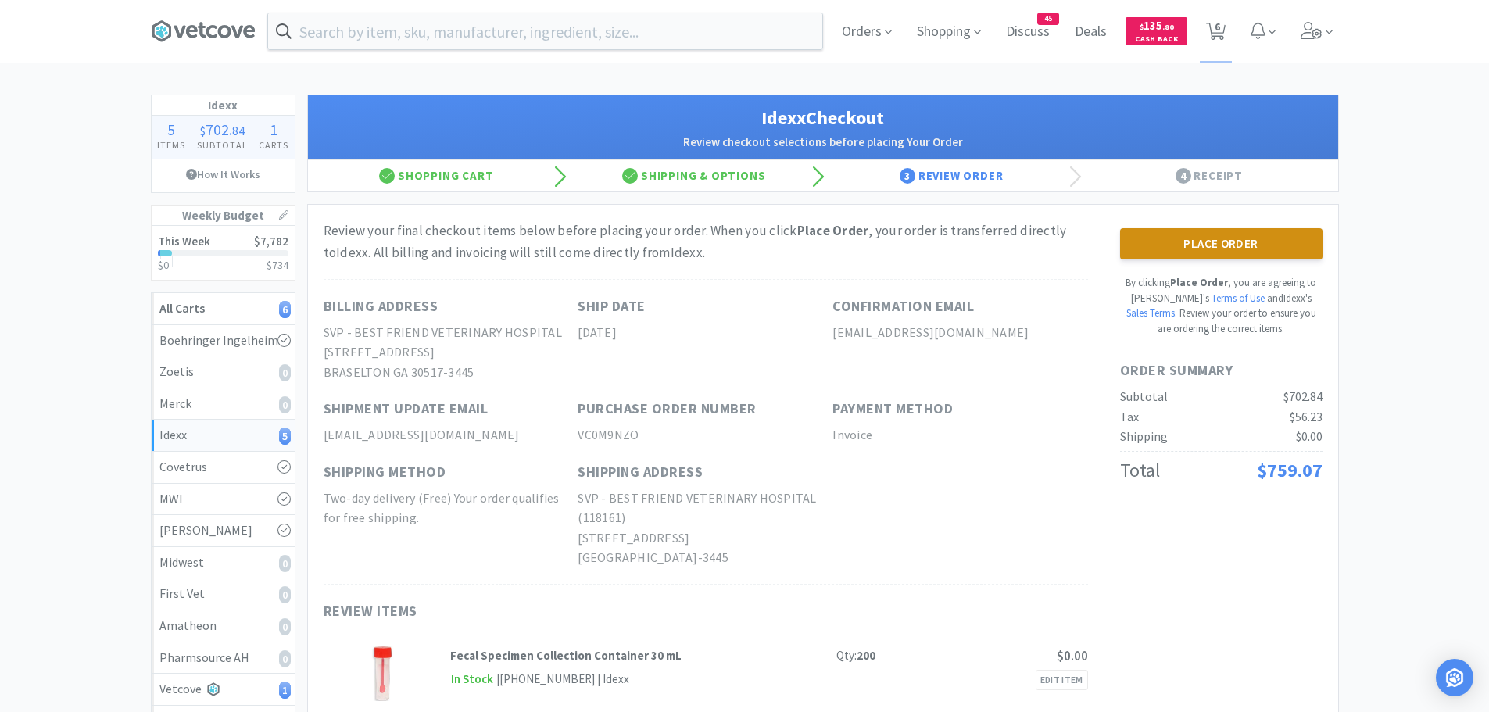
click at [1140, 246] on button "Place Order" at bounding box center [1221, 243] width 203 height 31
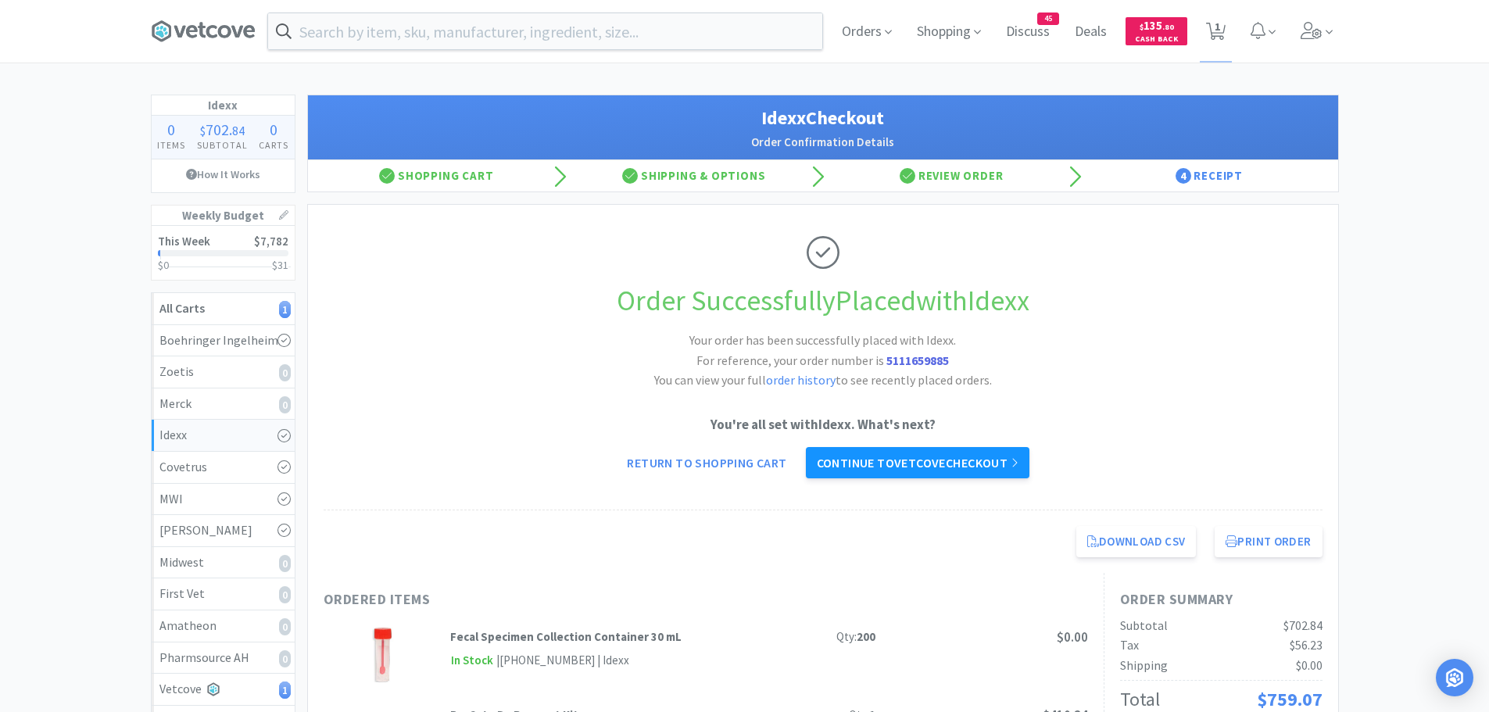
click at [970, 455] on link "Continue to Vetcove checkout" at bounding box center [918, 462] width 224 height 31
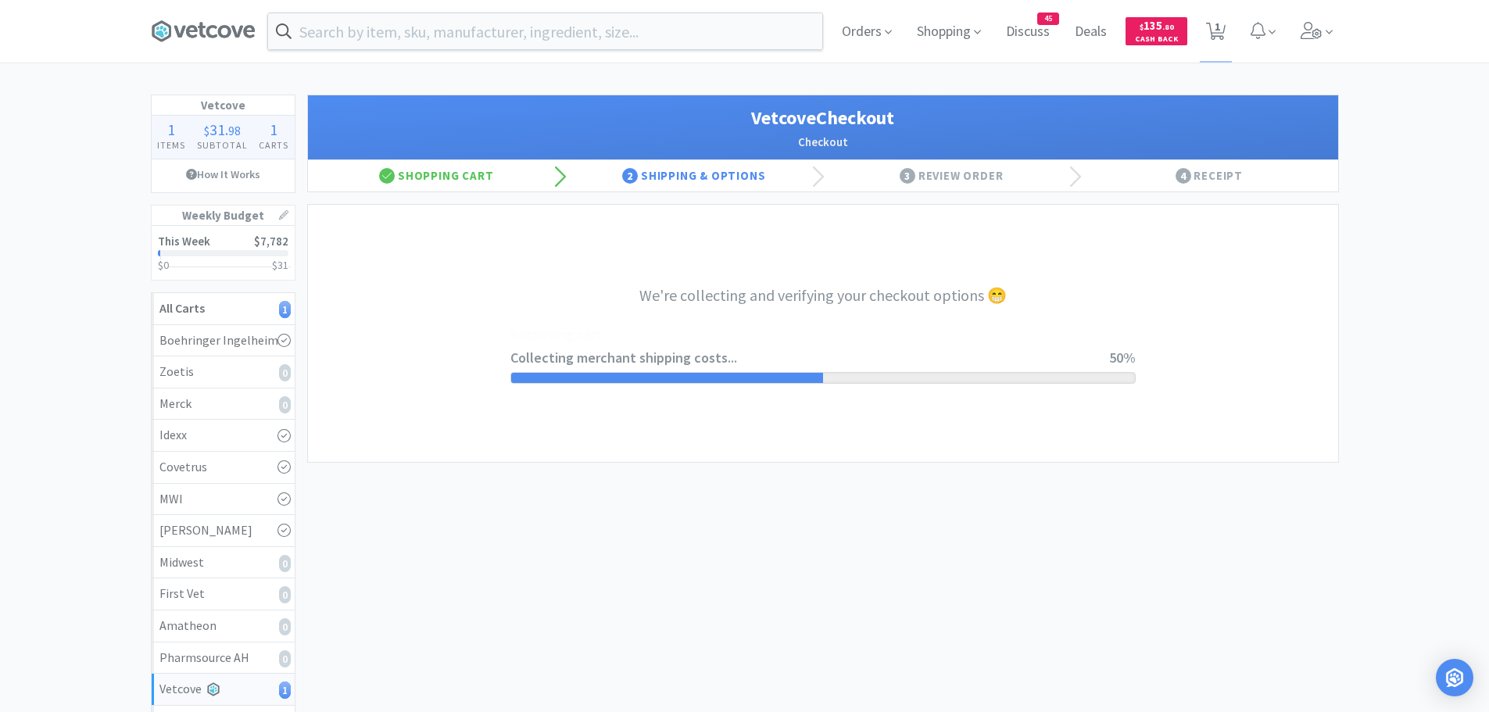
select select "1994"
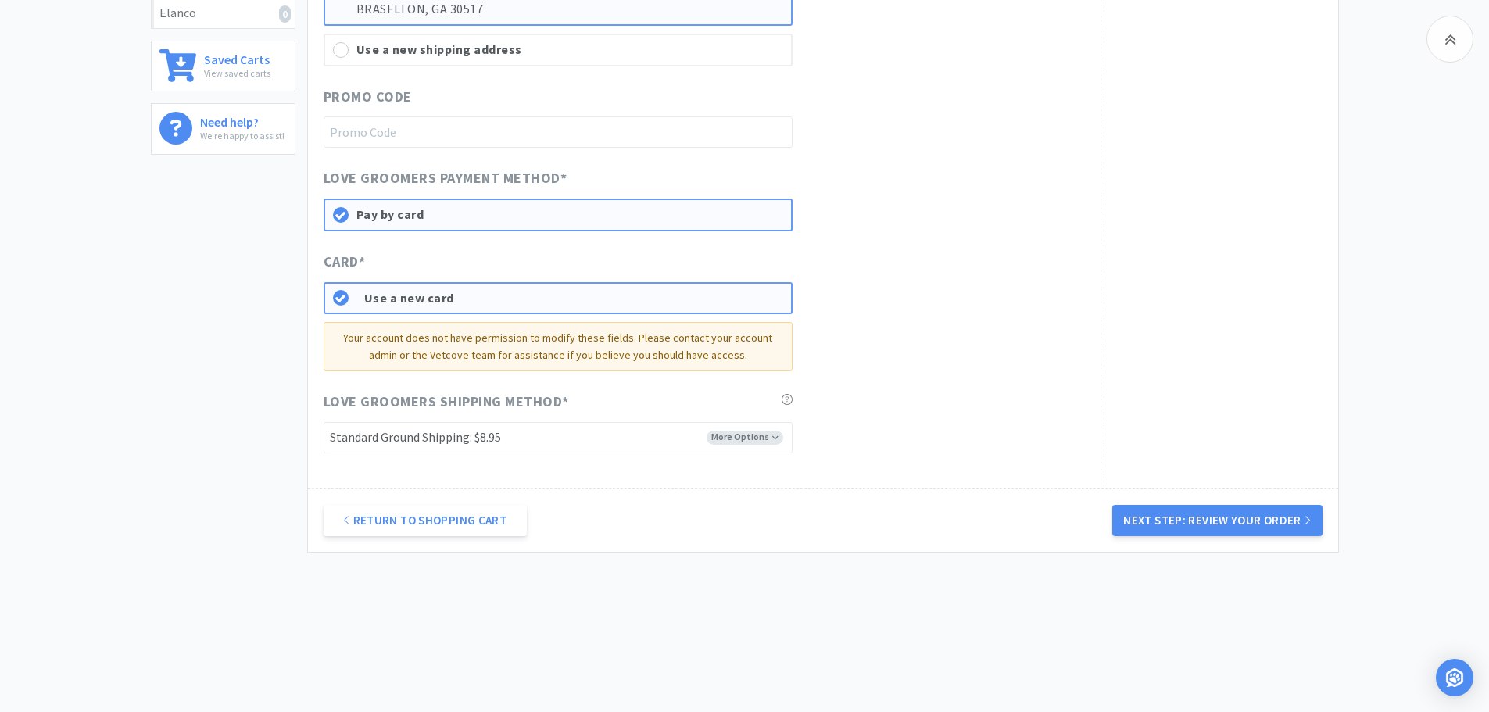
scroll to position [709, 0]
click at [1218, 519] on button "Next Step: Review Your Order" at bounding box center [1218, 519] width 210 height 31
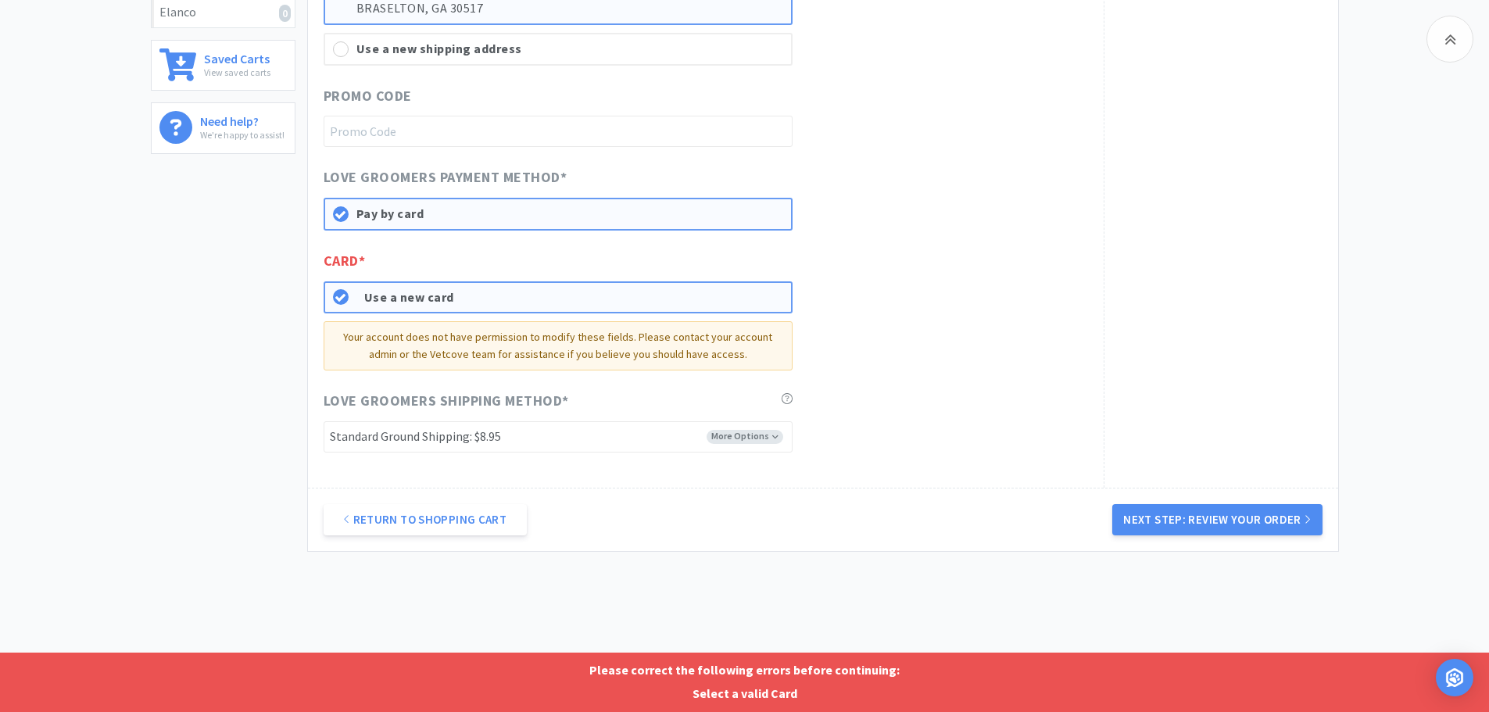
click at [1027, 303] on div "Card * Use a new card Your account does not have permission to modify these fie…" at bounding box center [706, 310] width 765 height 120
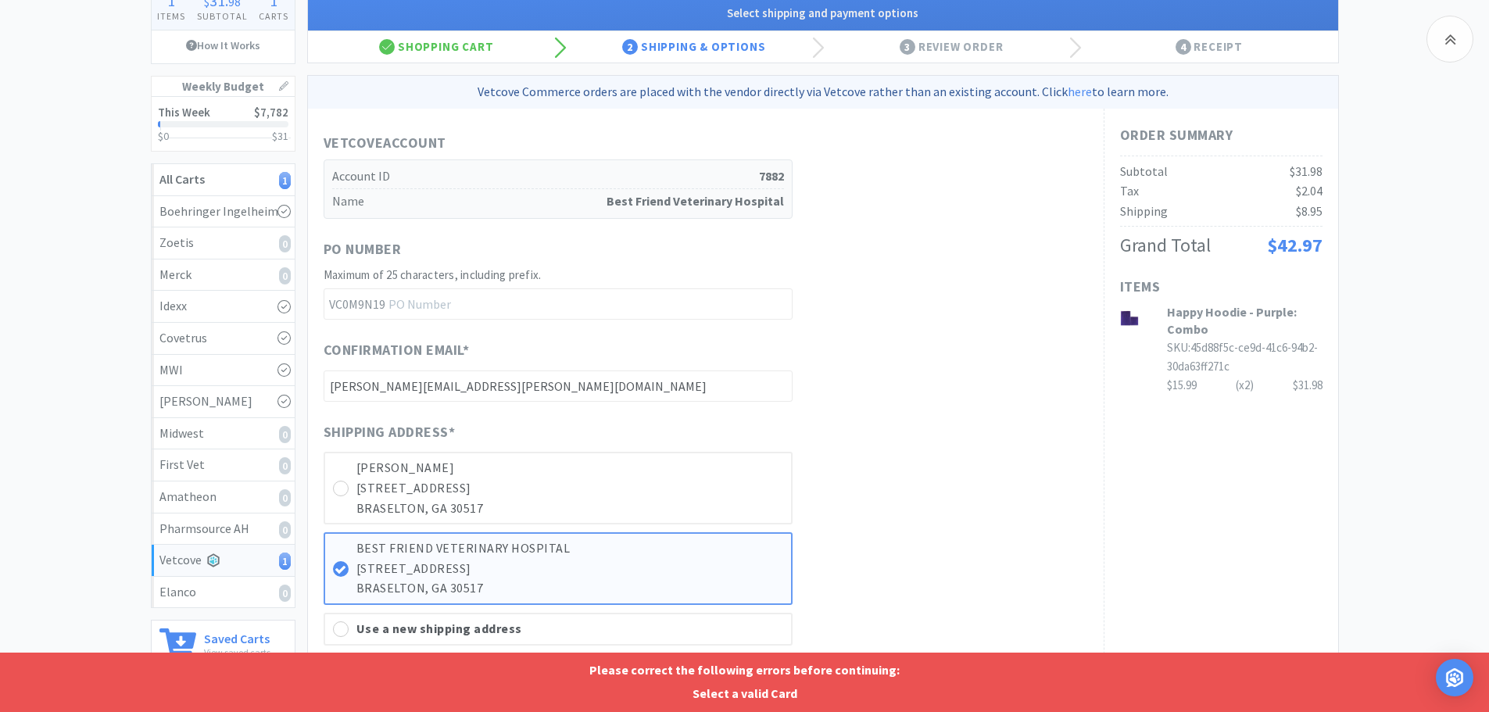
scroll to position [0, 0]
